Goal: Navigation & Orientation: Find specific page/section

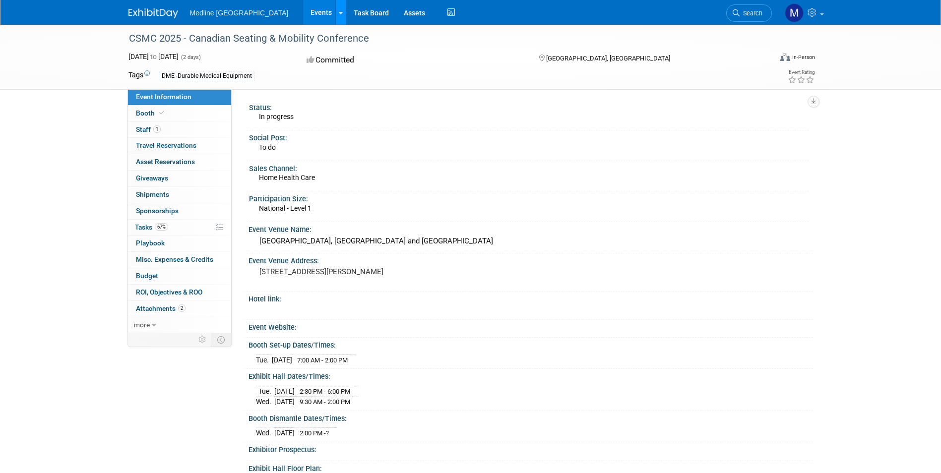
click at [339, 16] on div at bounding box center [341, 12] width 4 height 10
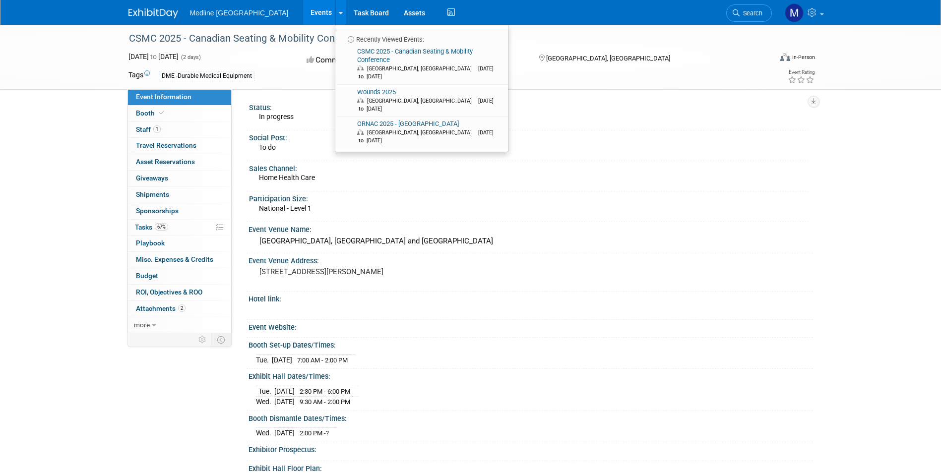
click at [303, 9] on link "Events" at bounding box center [321, 12] width 36 height 25
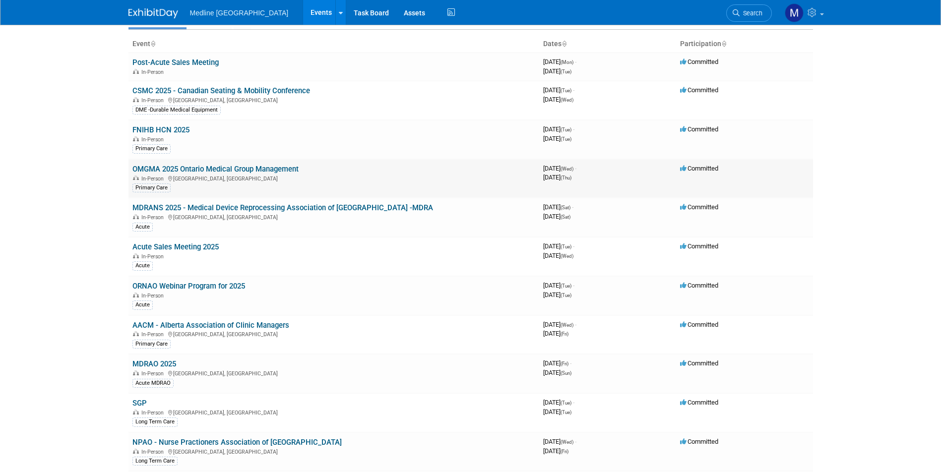
scroll to position [198, 0]
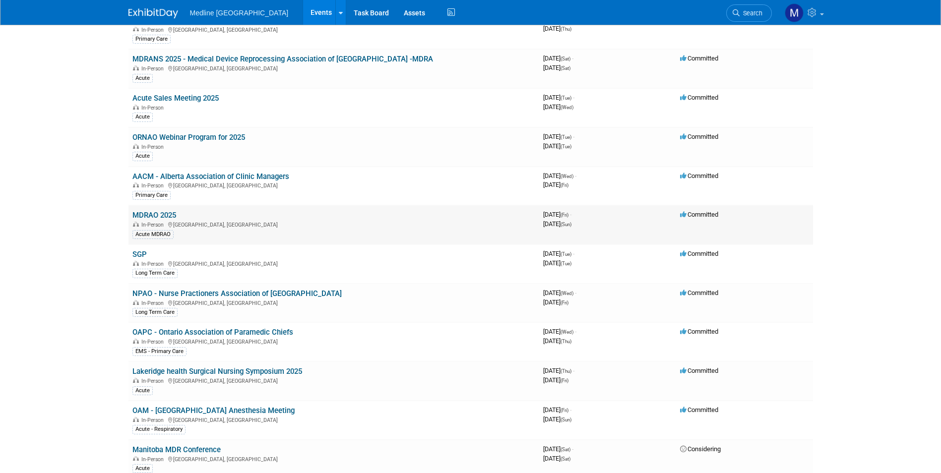
click at [159, 213] on link "MDRAO 2025" at bounding box center [154, 215] width 44 height 9
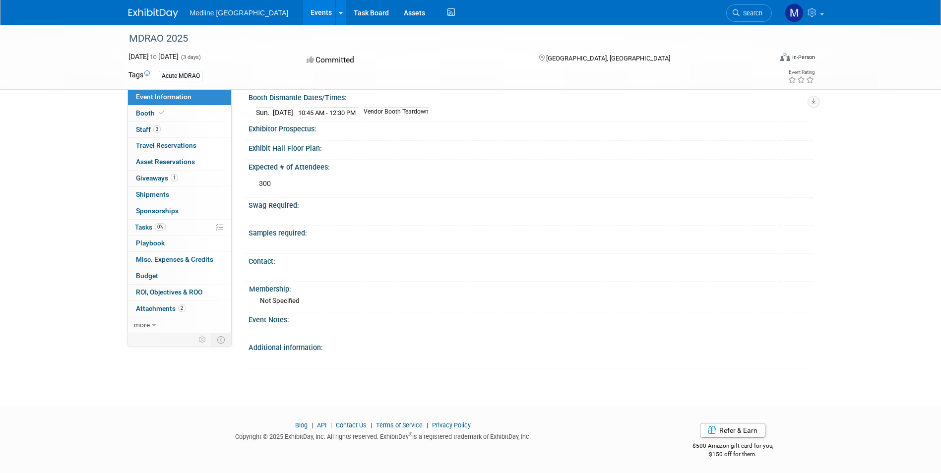
scroll to position [226, 0]
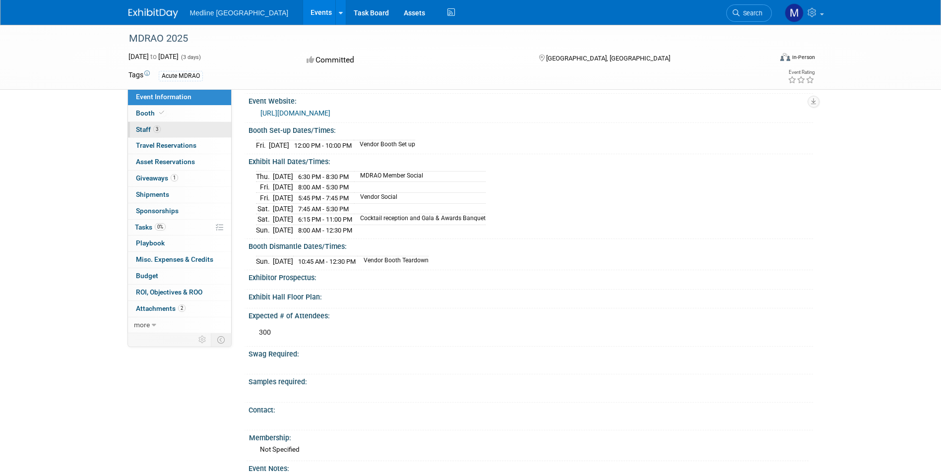
click at [146, 126] on span "Staff 3" at bounding box center [148, 130] width 25 height 8
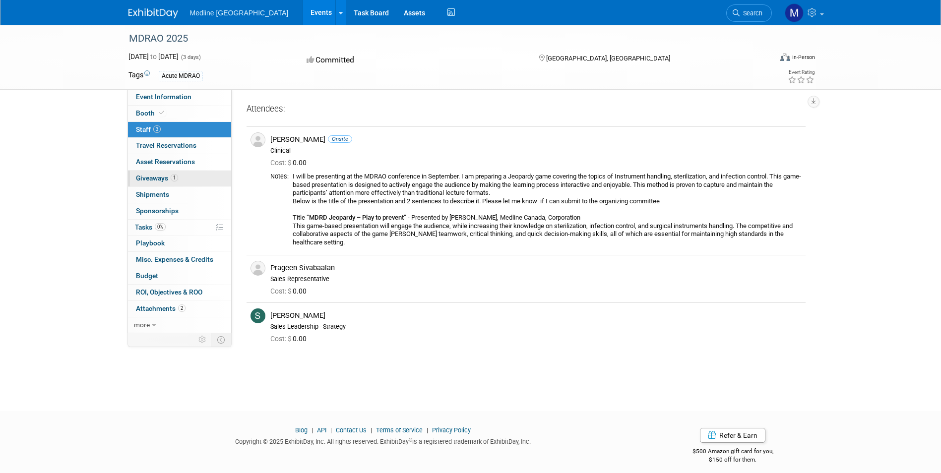
click at [155, 177] on span "Giveaways 1" at bounding box center [157, 178] width 42 height 8
